Goal: Transaction & Acquisition: Purchase product/service

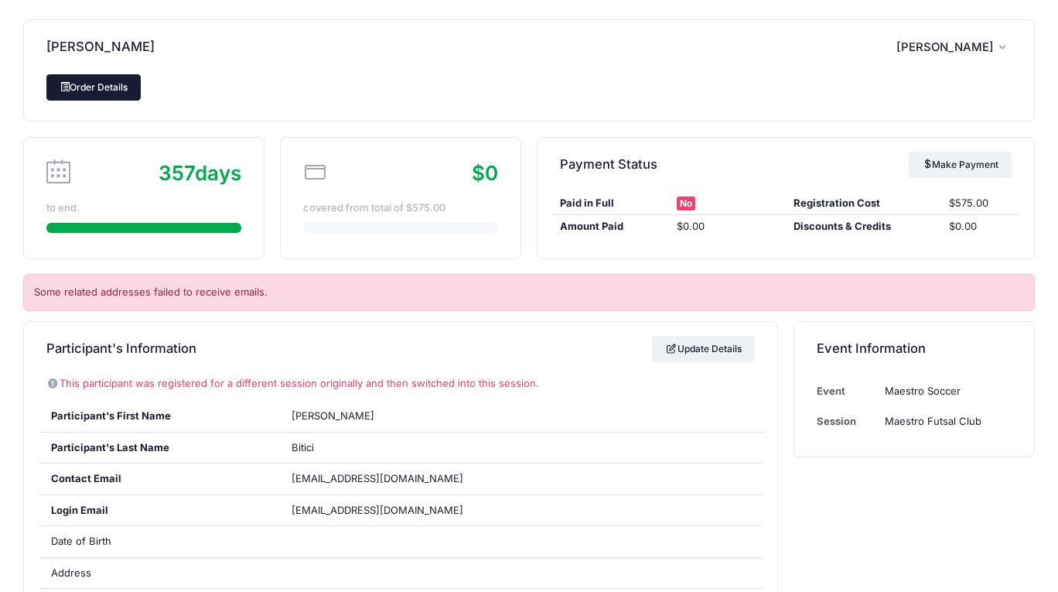
click at [80, 90] on link "Order Details" at bounding box center [93, 87] width 94 height 26
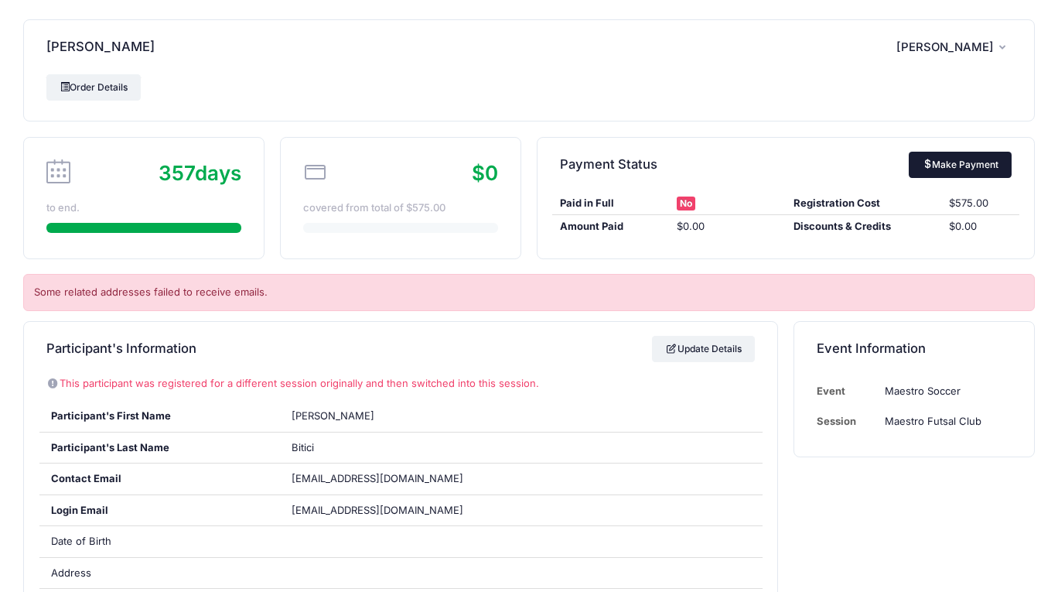
click at [971, 162] on link "Make Payment" at bounding box center [960, 165] width 103 height 26
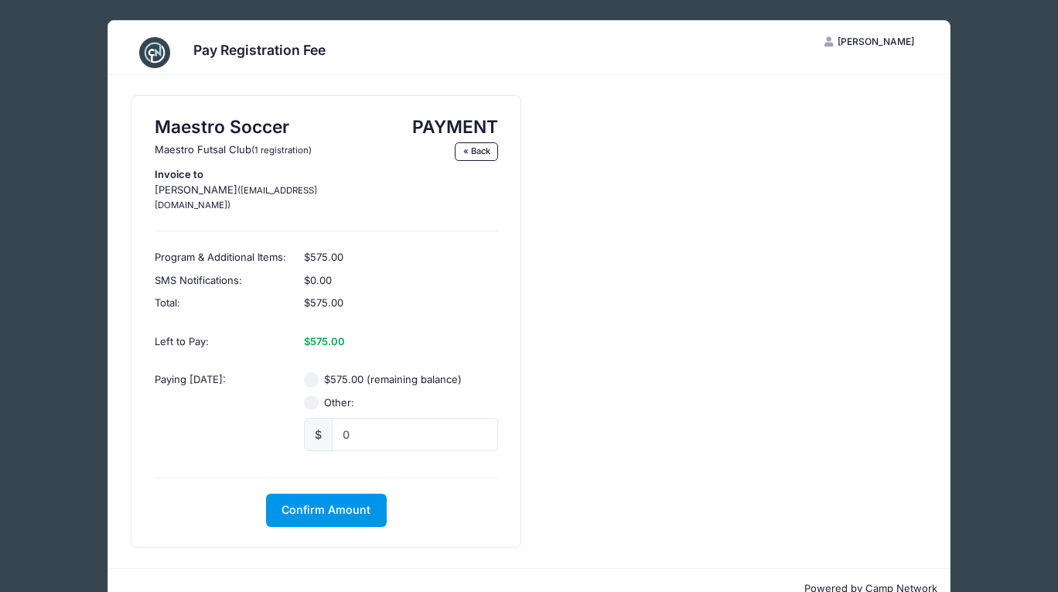
click at [319, 501] on button "Confirm Amount" at bounding box center [326, 509] width 121 height 33
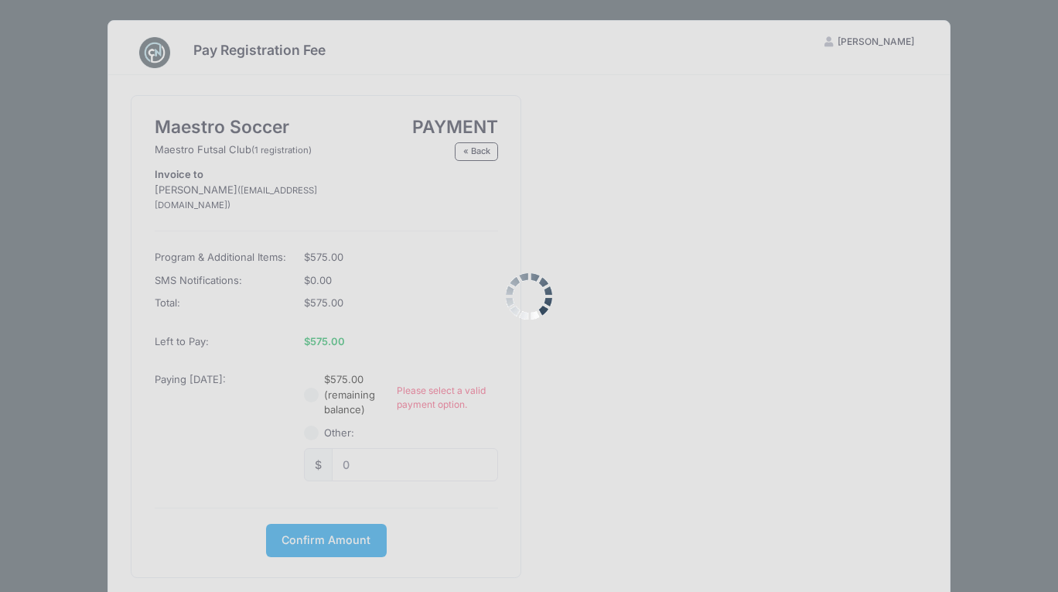
scroll to position [53, 0]
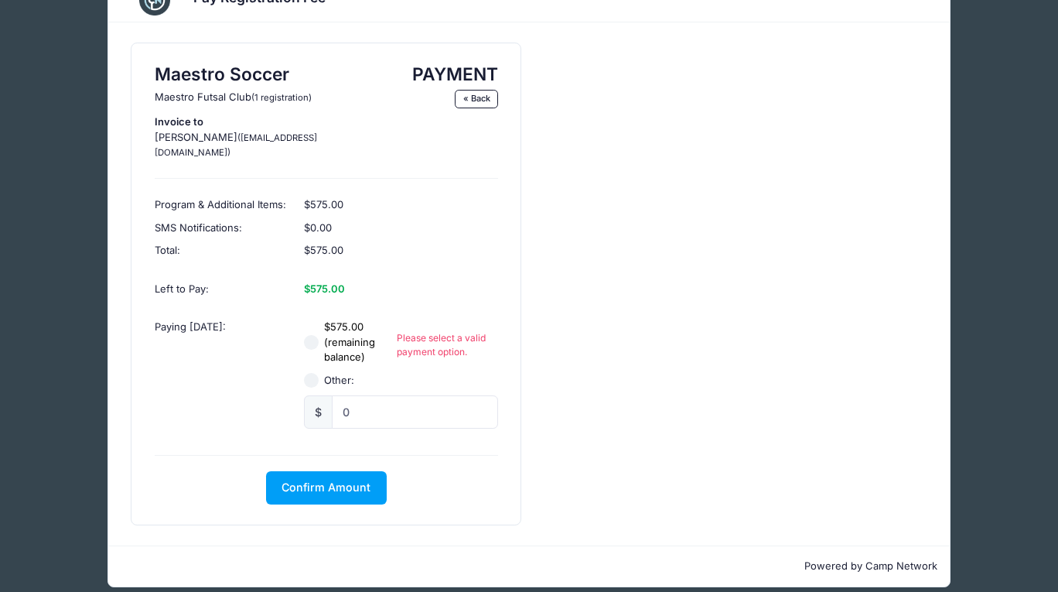
click at [313, 319] on div "$575.00 (remaining balance) Please select a valid payment option." at bounding box center [401, 342] width 194 height 46
click at [316, 335] on input "$575.00 (remaining balance)" at bounding box center [311, 342] width 15 height 15
radio input "true"
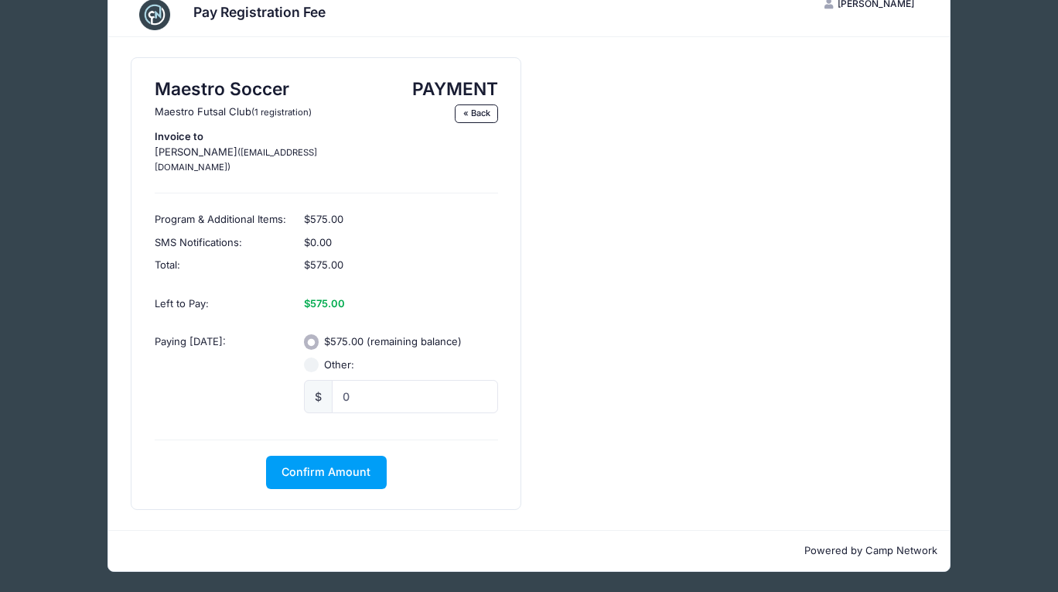
scroll to position [22, 0]
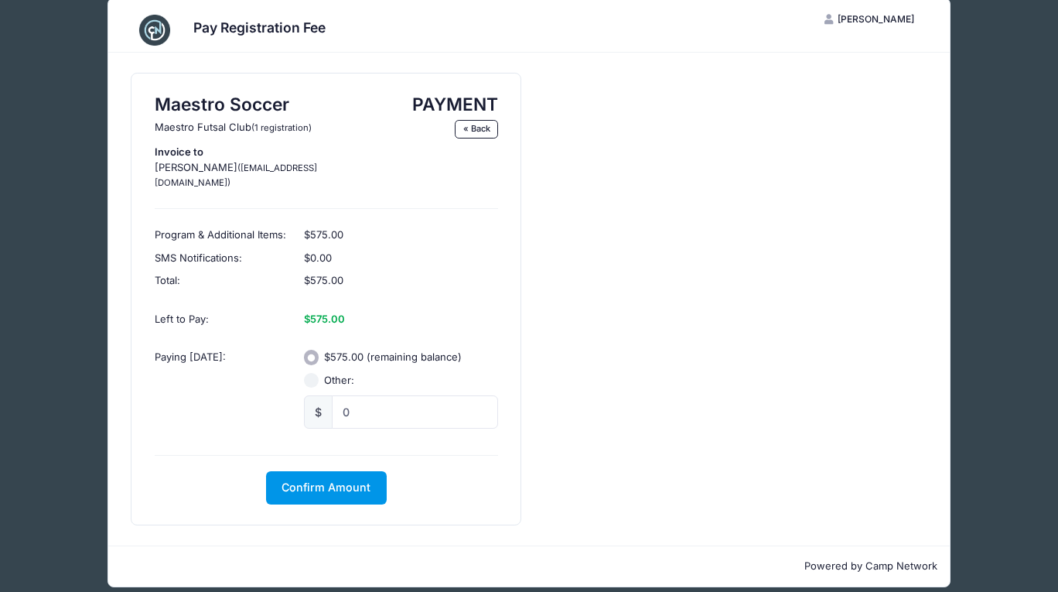
click at [341, 480] on span "Confirm Amount" at bounding box center [326, 486] width 89 height 13
click at [344, 475] on button "Pay with Card" at bounding box center [326, 487] width 106 height 33
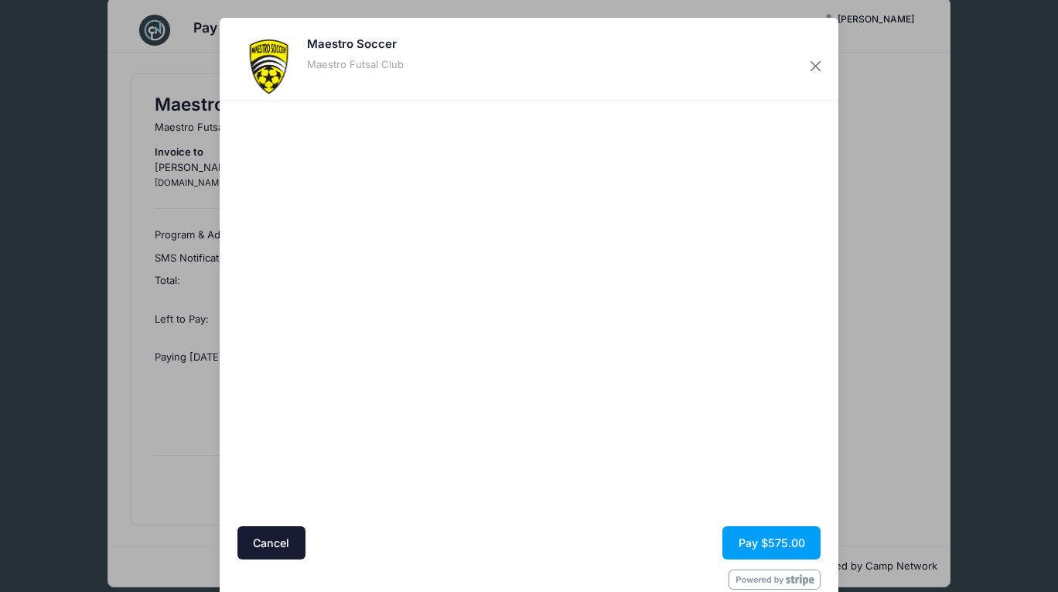
scroll to position [32, 0]
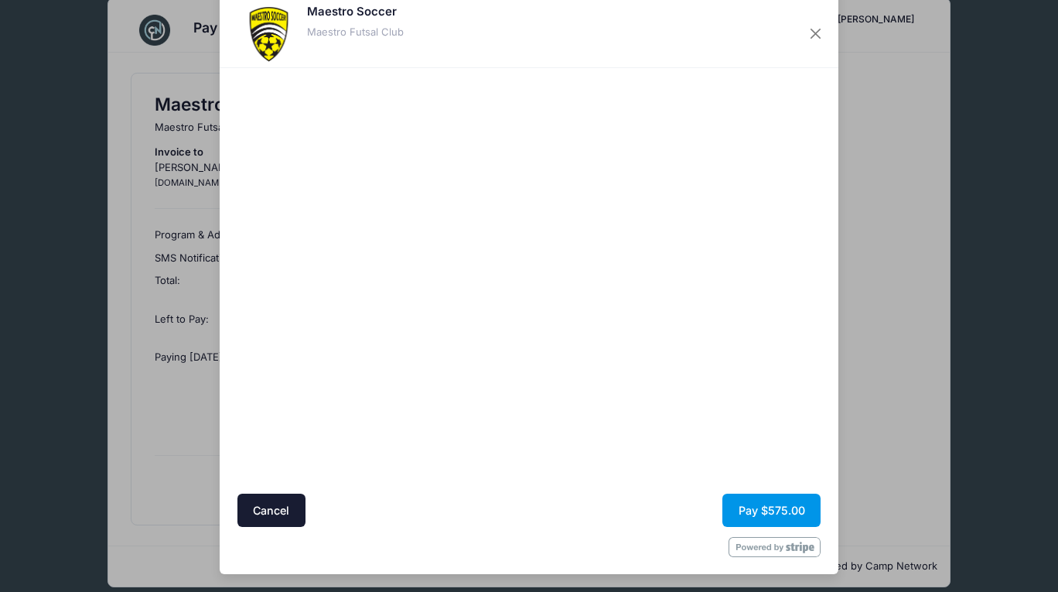
click at [793, 511] on button "Pay $575.00" at bounding box center [771, 509] width 98 height 33
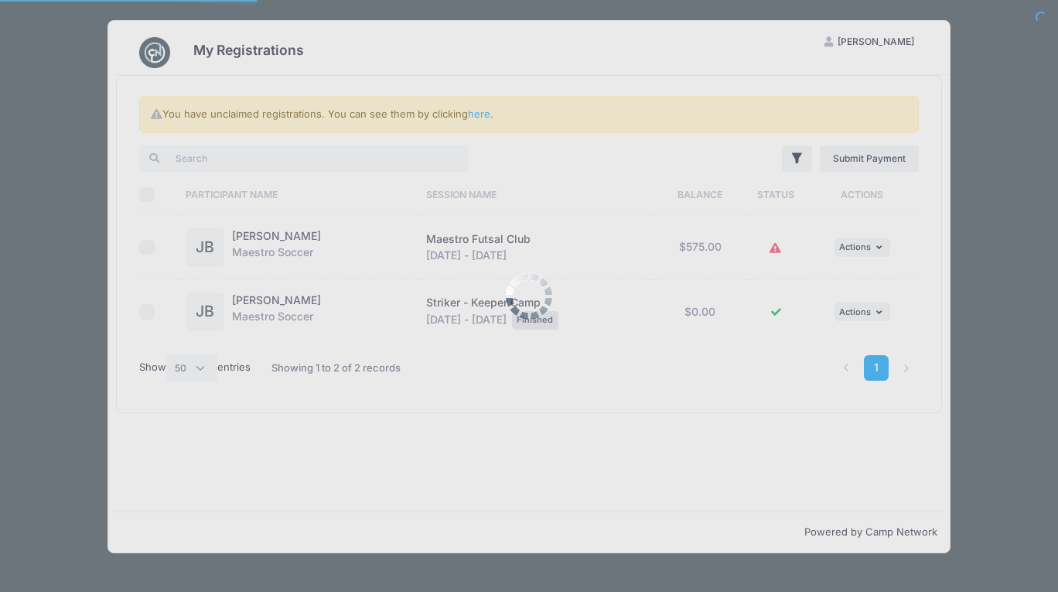
select select "50"
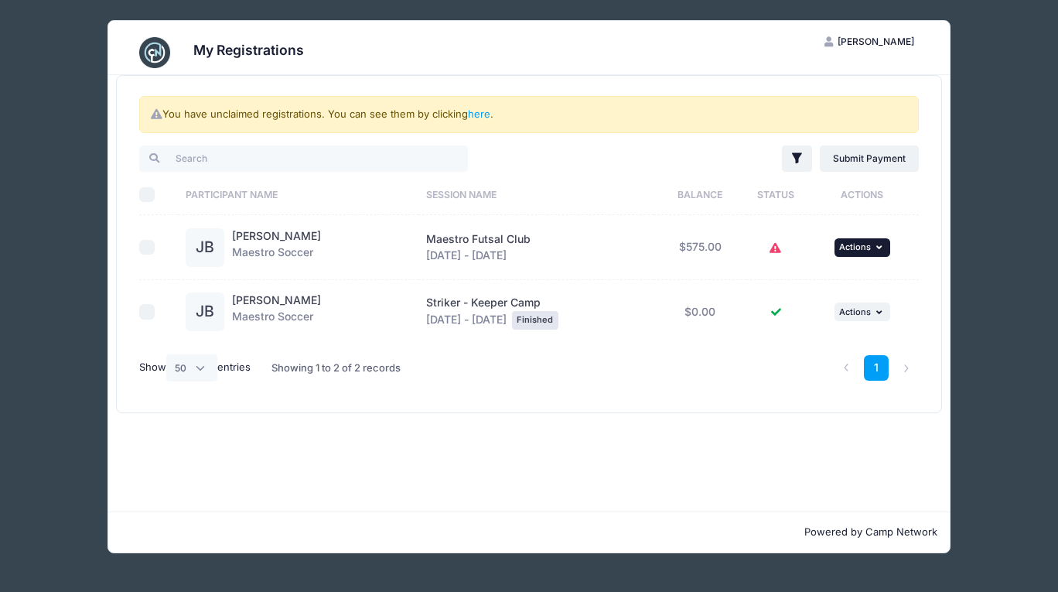
click at [884, 251] on icon "button" at bounding box center [880, 247] width 9 height 9
click at [903, 244] on div "... Actions View Registration Submit Payment" at bounding box center [862, 247] width 98 height 19
click at [782, 248] on icon at bounding box center [776, 248] width 12 height 0
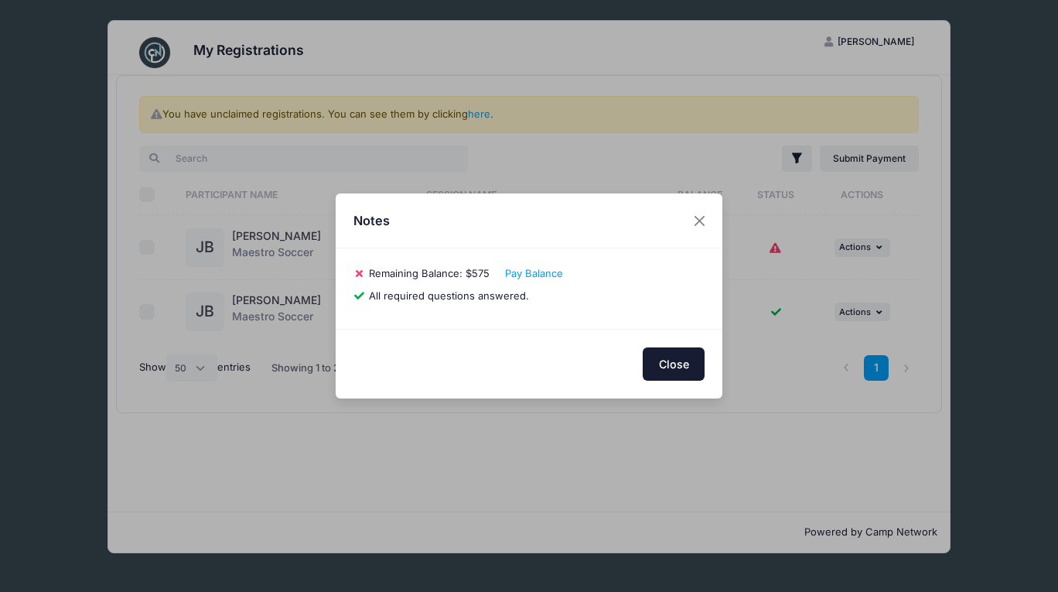
click at [674, 364] on button "Close" at bounding box center [674, 363] width 62 height 33
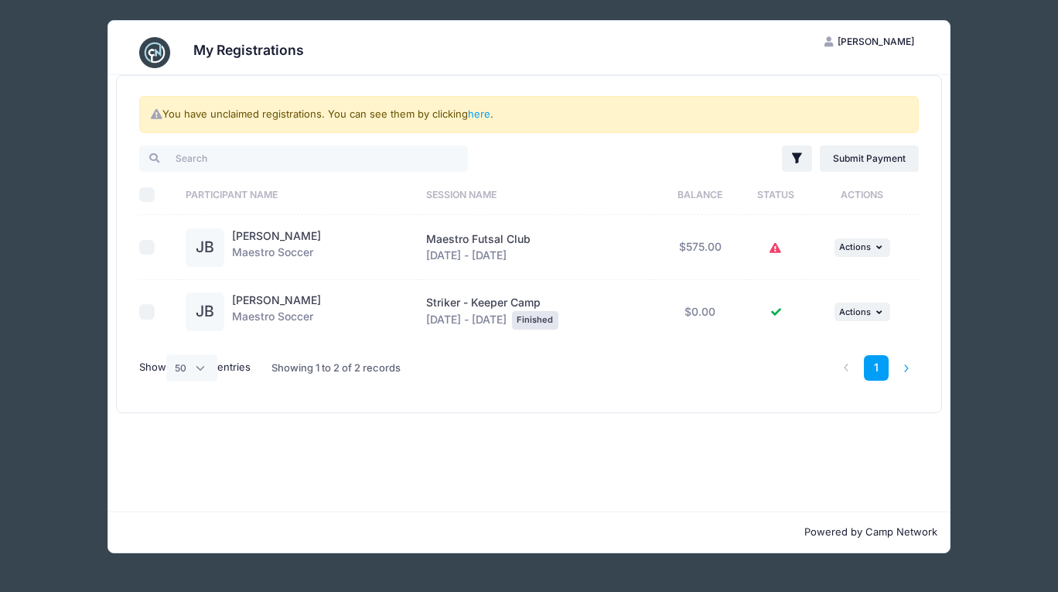
click at [907, 367] on li at bounding box center [907, 368] width 26 height 26
click at [903, 370] on li at bounding box center [907, 368] width 26 height 26
click at [905, 367] on li at bounding box center [907, 368] width 26 height 26
click at [844, 368] on li at bounding box center [847, 368] width 26 height 26
click at [871, 38] on span "[PERSON_NAME]" at bounding box center [876, 42] width 77 height 12
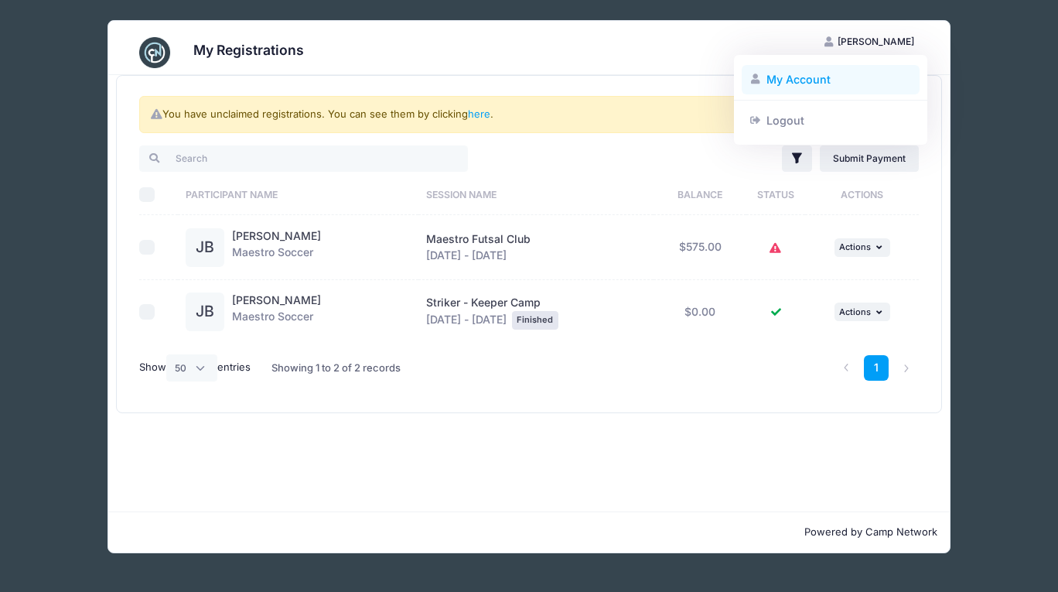
click at [821, 75] on link "My Account" at bounding box center [831, 79] width 179 height 29
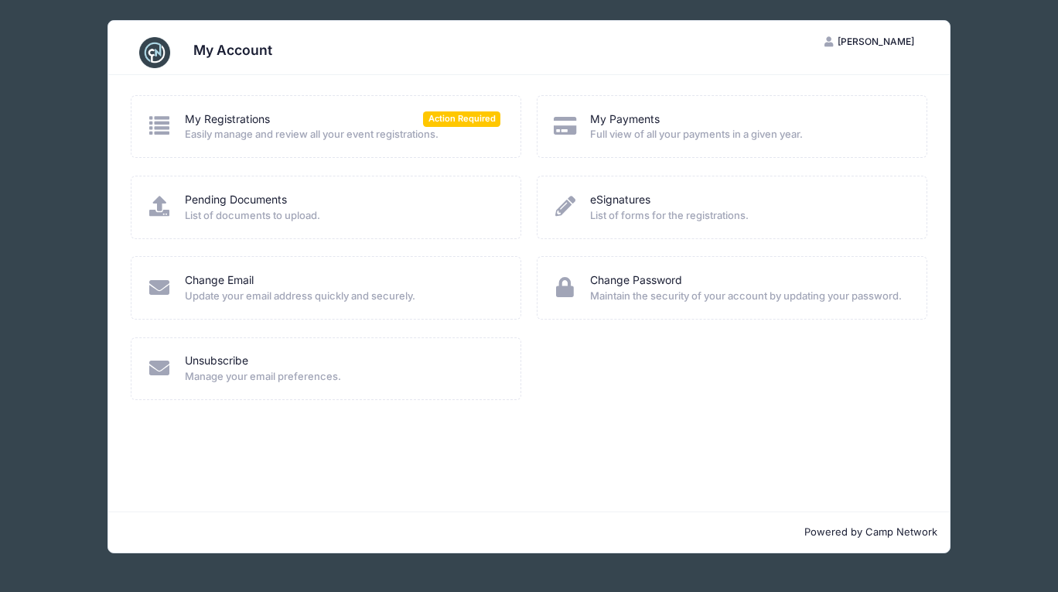
click at [666, 119] on div "My Payments" at bounding box center [748, 119] width 316 height 16
click at [637, 117] on link "My Payments" at bounding box center [625, 119] width 70 height 16
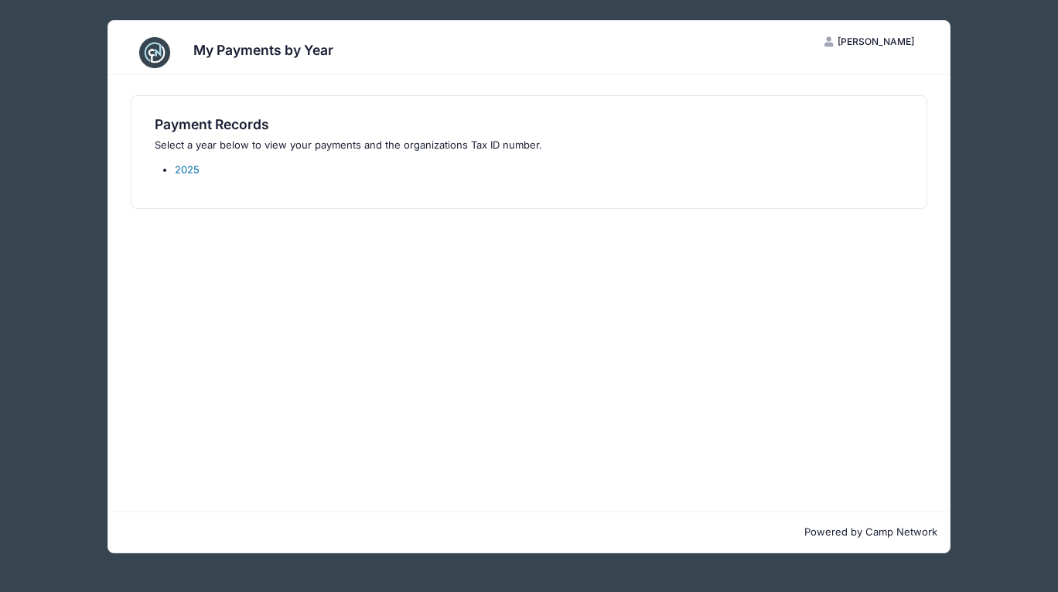
click at [184, 170] on link "2025" at bounding box center [187, 169] width 25 height 12
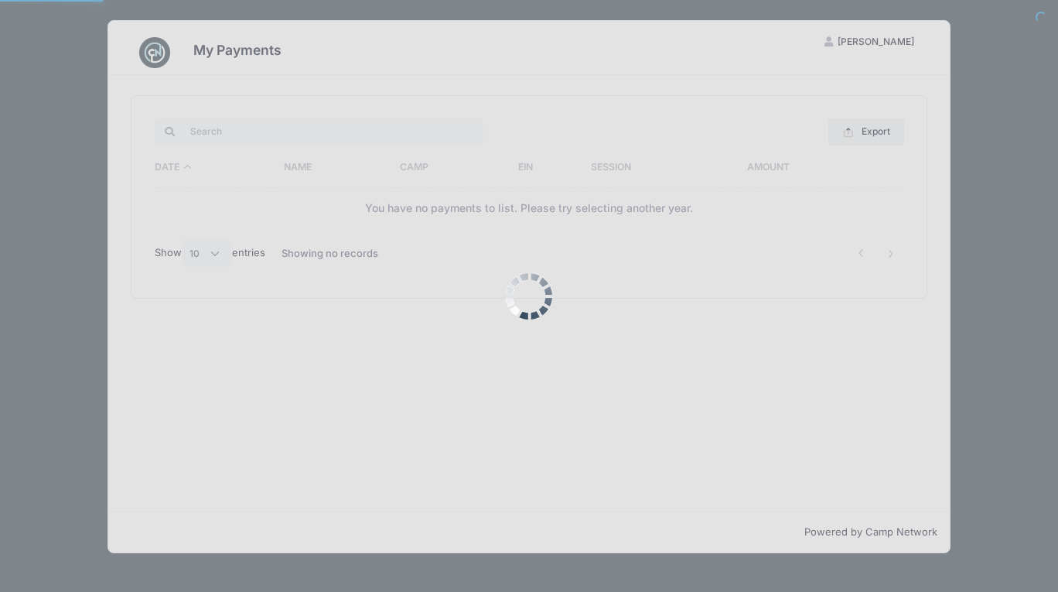
select select "10"
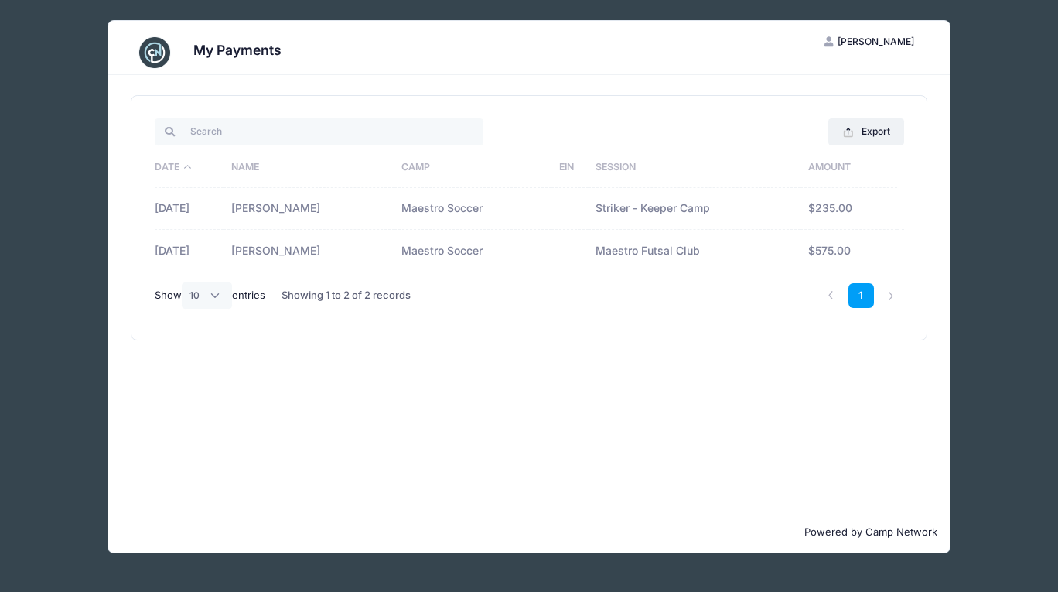
click at [985, 241] on div "My Payments AB [PERSON_NAME] My Account Logout Export Excel CSV Print Date Name…" at bounding box center [529, 286] width 1012 height 573
